Goal: Information Seeking & Learning: Learn about a topic

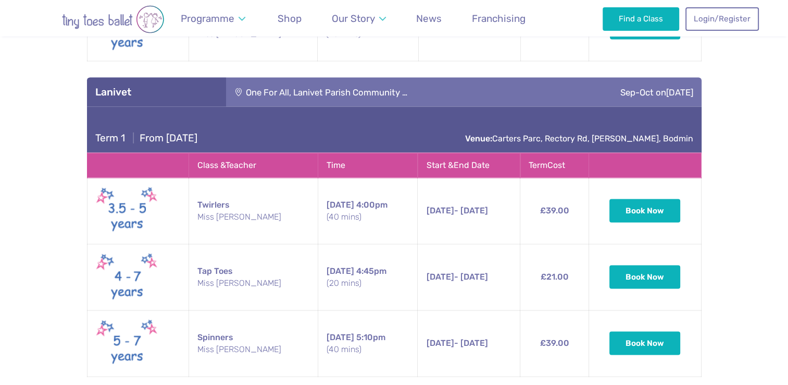
scroll to position [1947, 0]
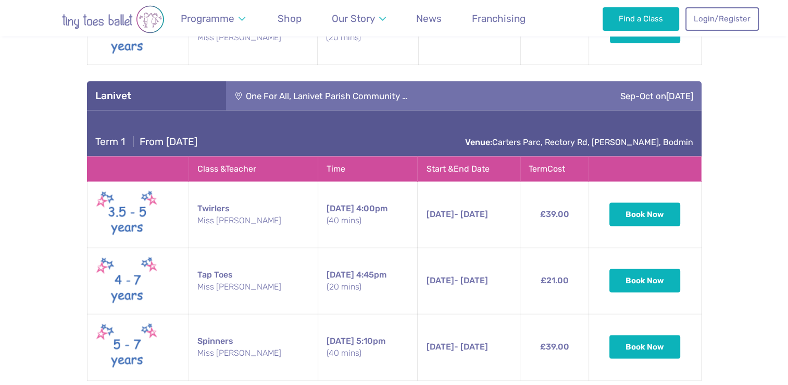
click at [505, 81] on div "One For All, Lanivet Parish Community …" at bounding box center [387, 95] width 323 height 29
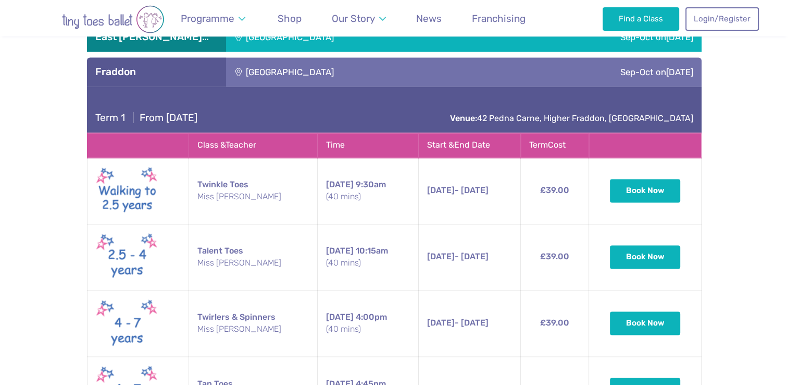
scroll to position [1587, 0]
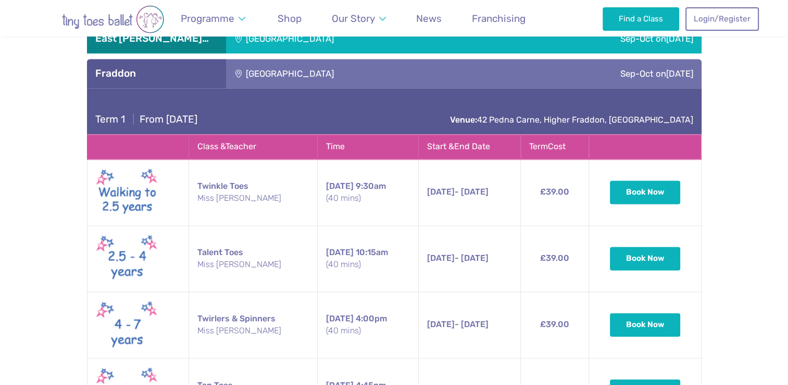
click at [372, 88] on div "Term 1 | From [DATE] Venue: 42 [GEOGRAPHIC_DATA], [GEOGRAPHIC_DATA], [GEOGRAPHI…" at bounding box center [394, 111] width 615 height 46
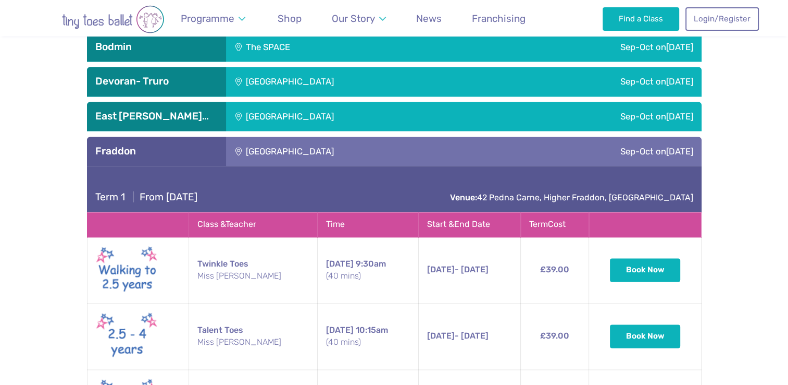
scroll to position [1487, 0]
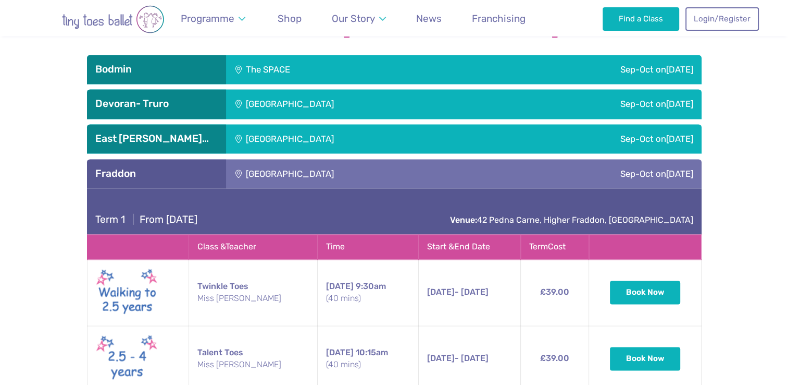
click at [322, 159] on div "[GEOGRAPHIC_DATA]" at bounding box center [360, 173] width 269 height 29
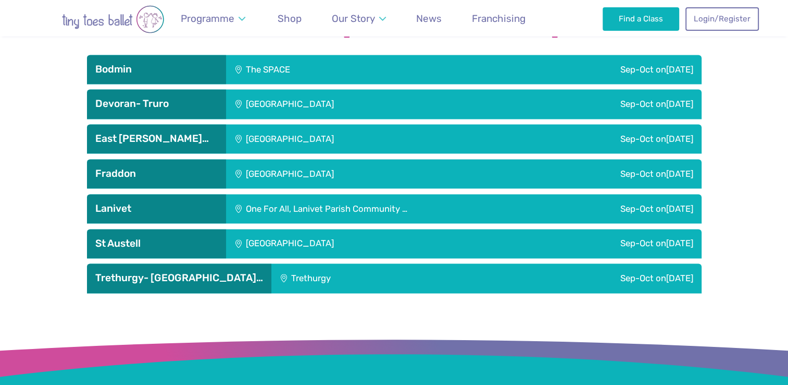
click at [314, 194] on div "One For All, Lanivet Parish Community …" at bounding box center [387, 208] width 323 height 29
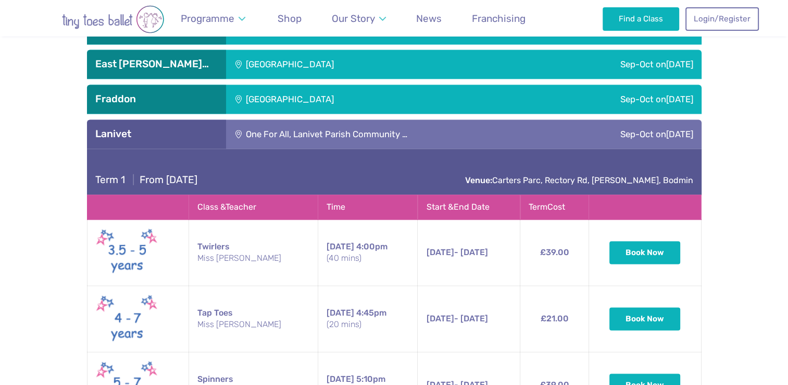
scroll to position [1592, 0]
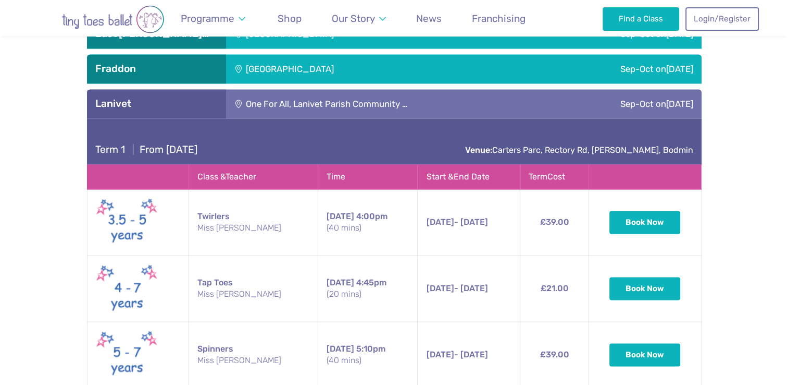
click at [178, 97] on h3 "Lanivet" at bounding box center [156, 103] width 122 height 13
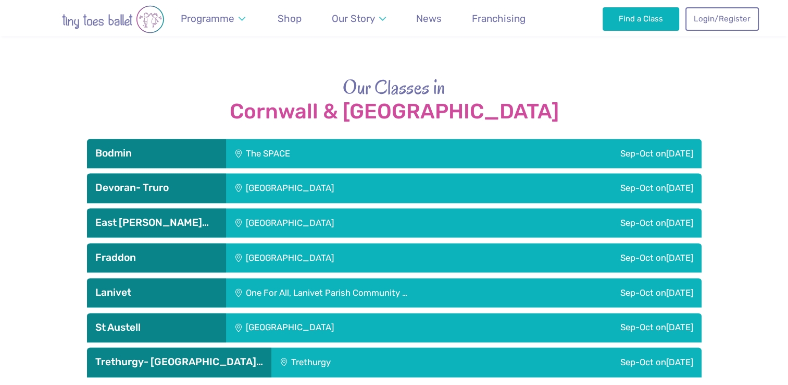
scroll to position [1400, 0]
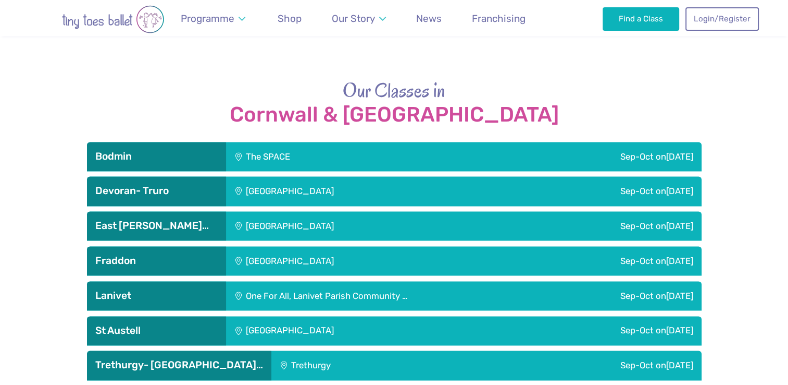
click at [278, 211] on div "[GEOGRAPHIC_DATA]" at bounding box center [360, 225] width 269 height 29
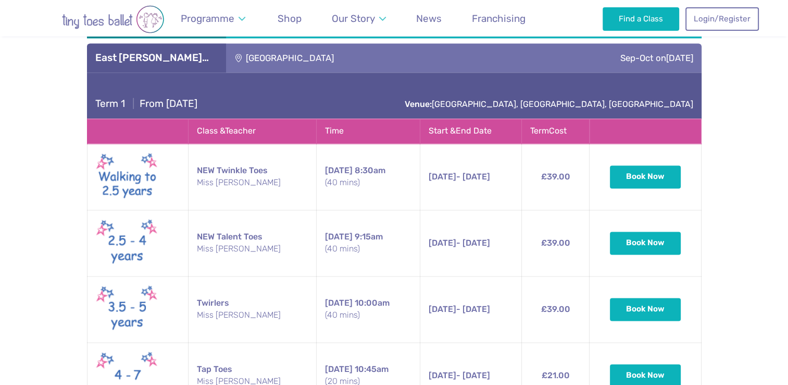
scroll to position [1575, 0]
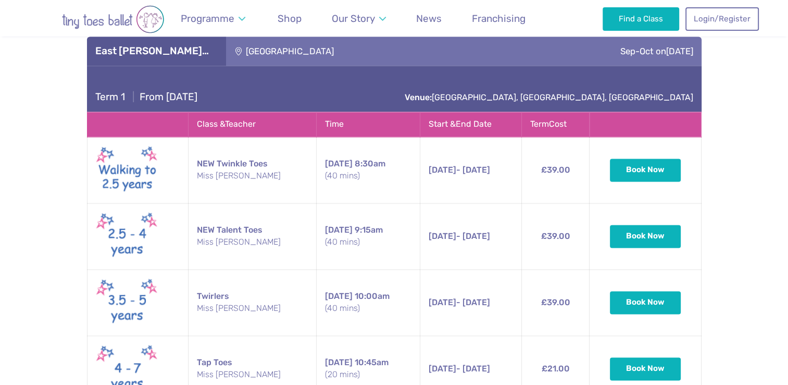
click at [412, 66] on div "Term 1 | From [DATE] Venue: [GEOGRAPHIC_DATA], [GEOGRAPHIC_DATA], [GEOGRAPHIC_D…" at bounding box center [394, 89] width 615 height 46
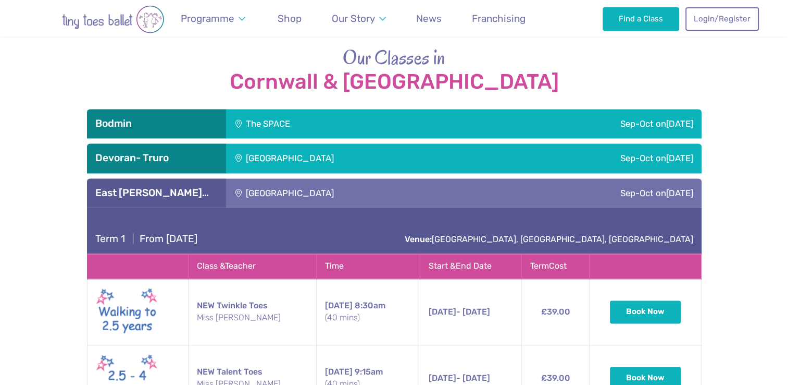
scroll to position [1422, 0]
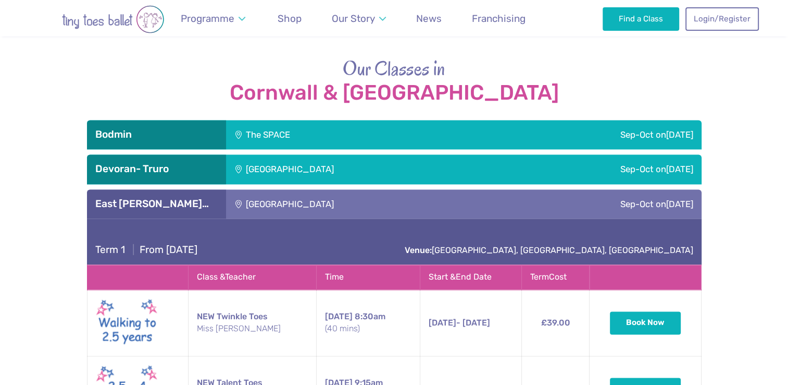
click at [291, 189] on div "[GEOGRAPHIC_DATA]" at bounding box center [360, 203] width 269 height 29
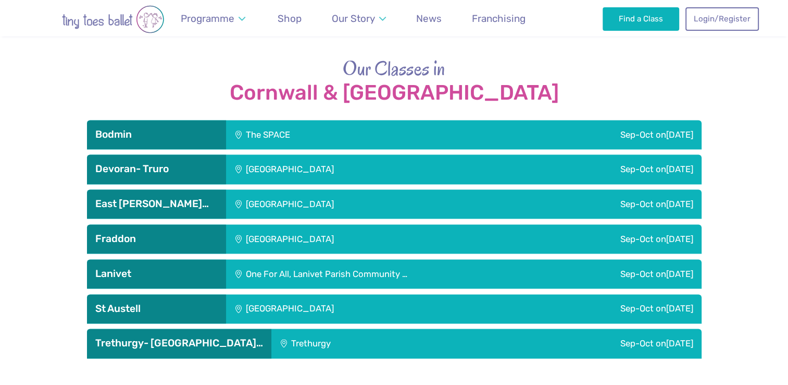
click at [321, 154] on div "[GEOGRAPHIC_DATA]" at bounding box center [360, 168] width 269 height 29
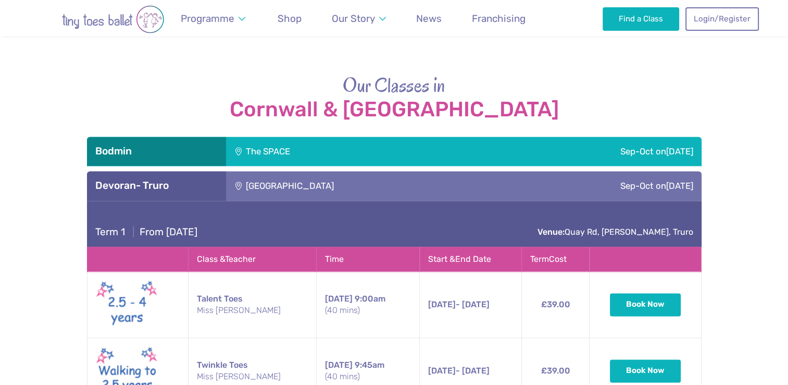
scroll to position [1400, 0]
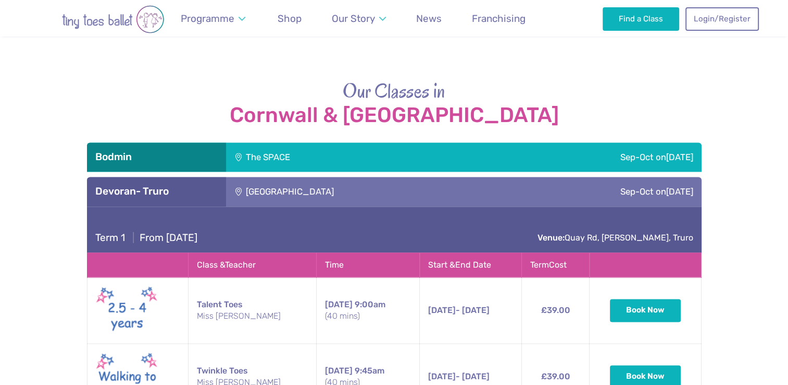
click at [288, 177] on div "[GEOGRAPHIC_DATA]" at bounding box center [360, 191] width 269 height 29
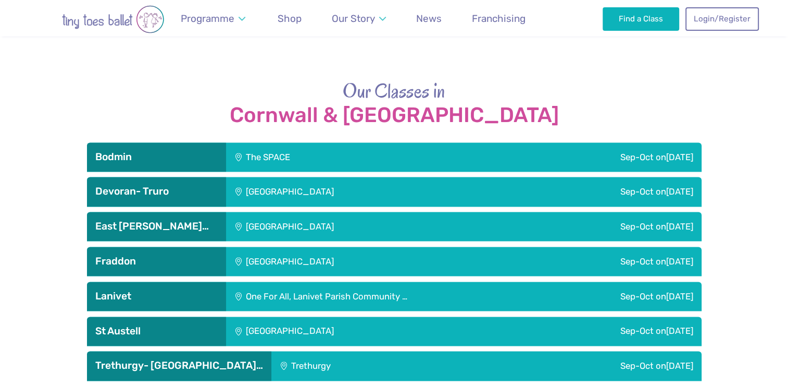
click at [634, 104] on strong "Cornwall & [GEOGRAPHIC_DATA]" at bounding box center [394, 115] width 615 height 23
click at [279, 316] on div "[GEOGRAPHIC_DATA]" at bounding box center [360, 330] width 269 height 29
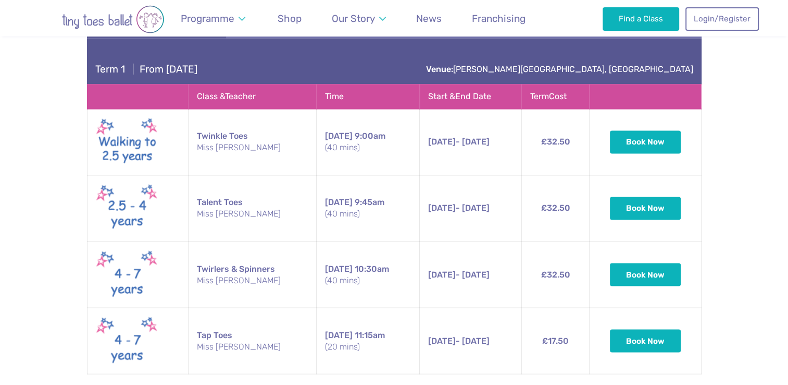
scroll to position [1697, 0]
